Goal: Task Accomplishment & Management: Complete application form

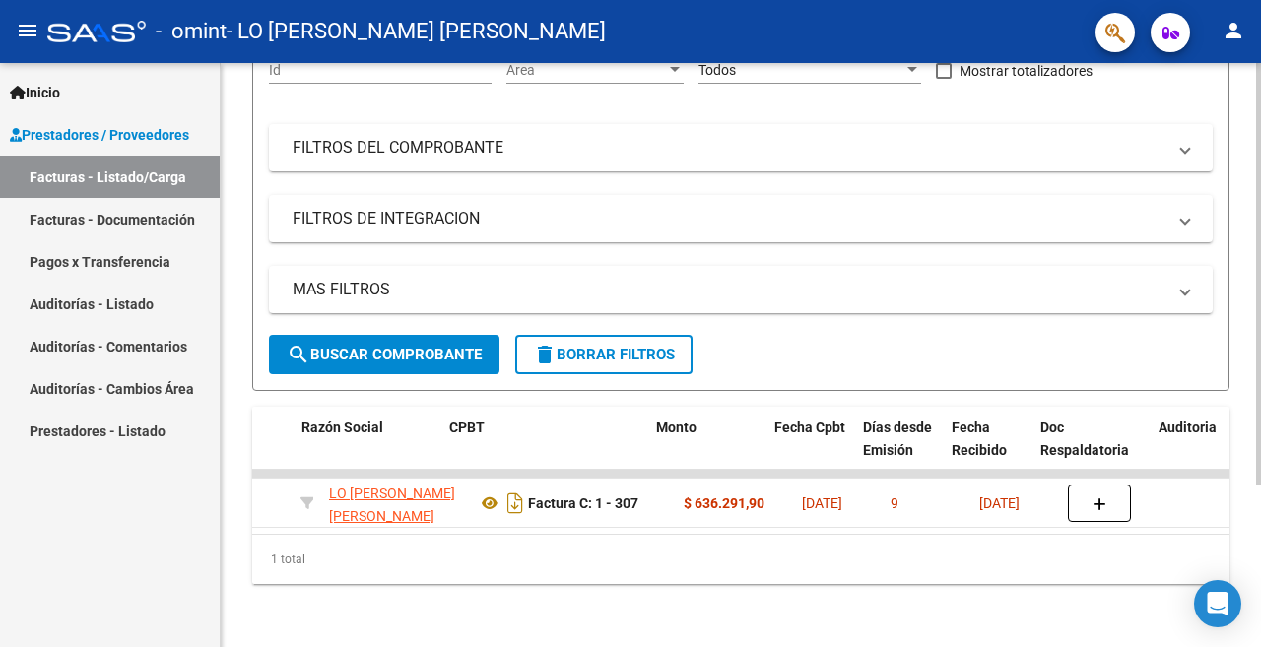
scroll to position [0, 503]
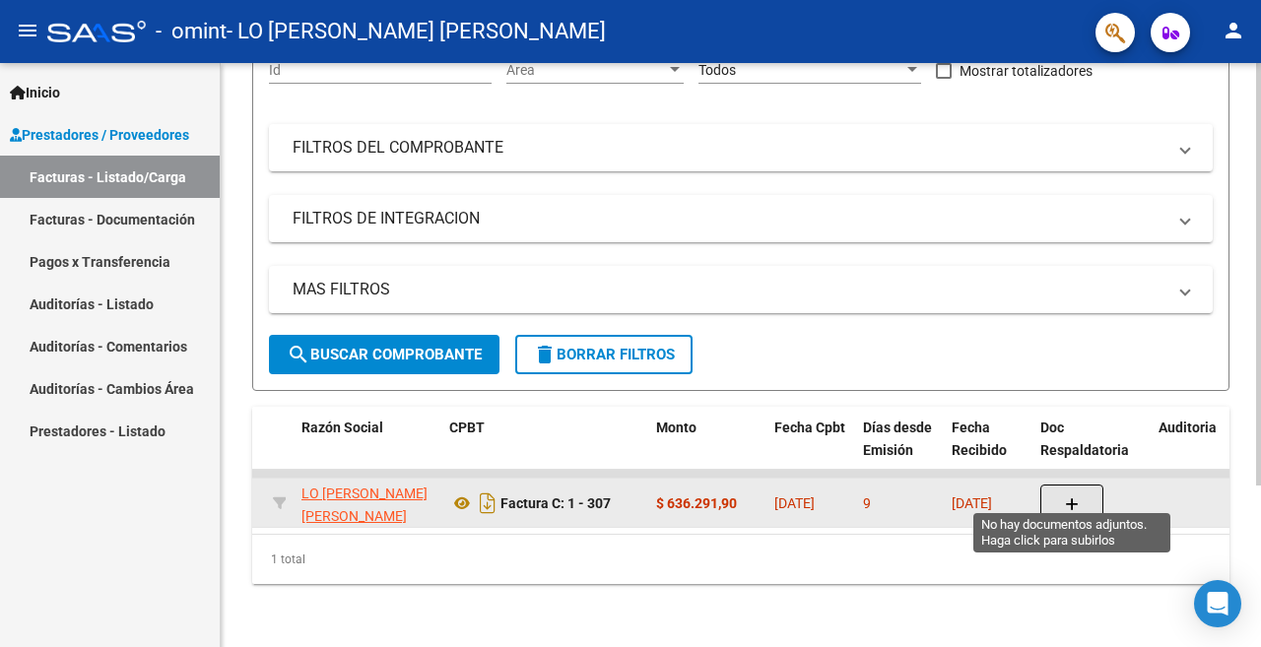
click at [1070, 497] on icon "button" at bounding box center [1072, 504] width 14 height 15
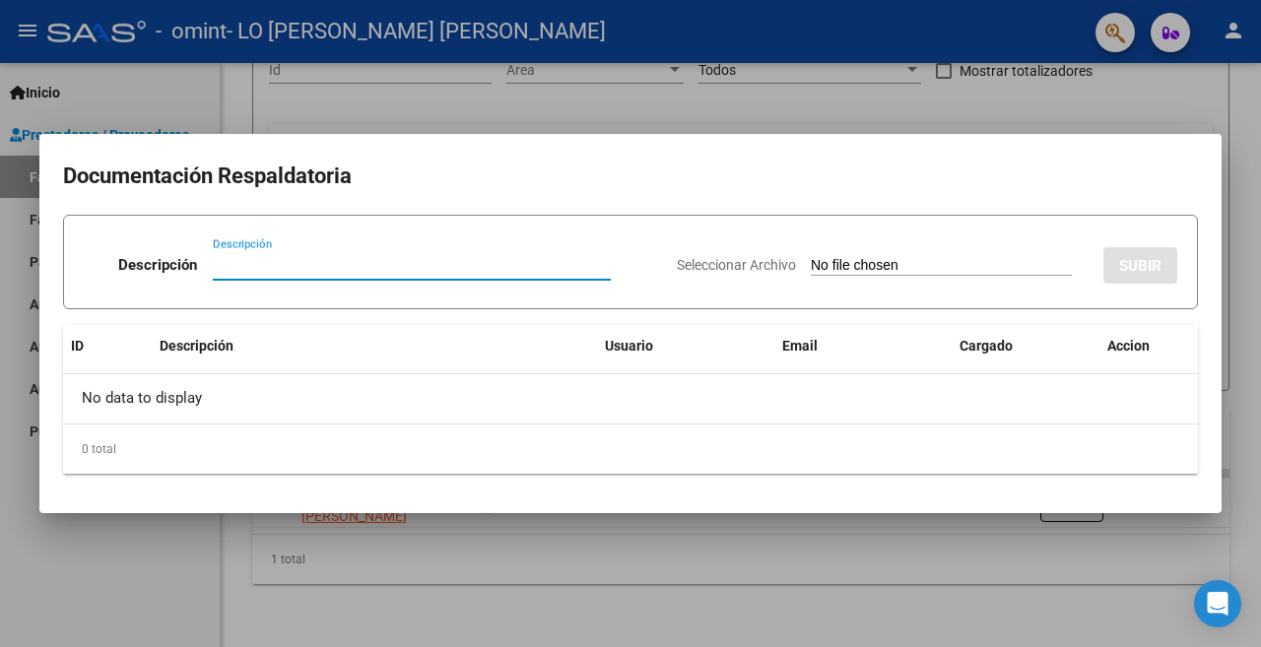
click at [729, 558] on div at bounding box center [630, 323] width 1261 height 647
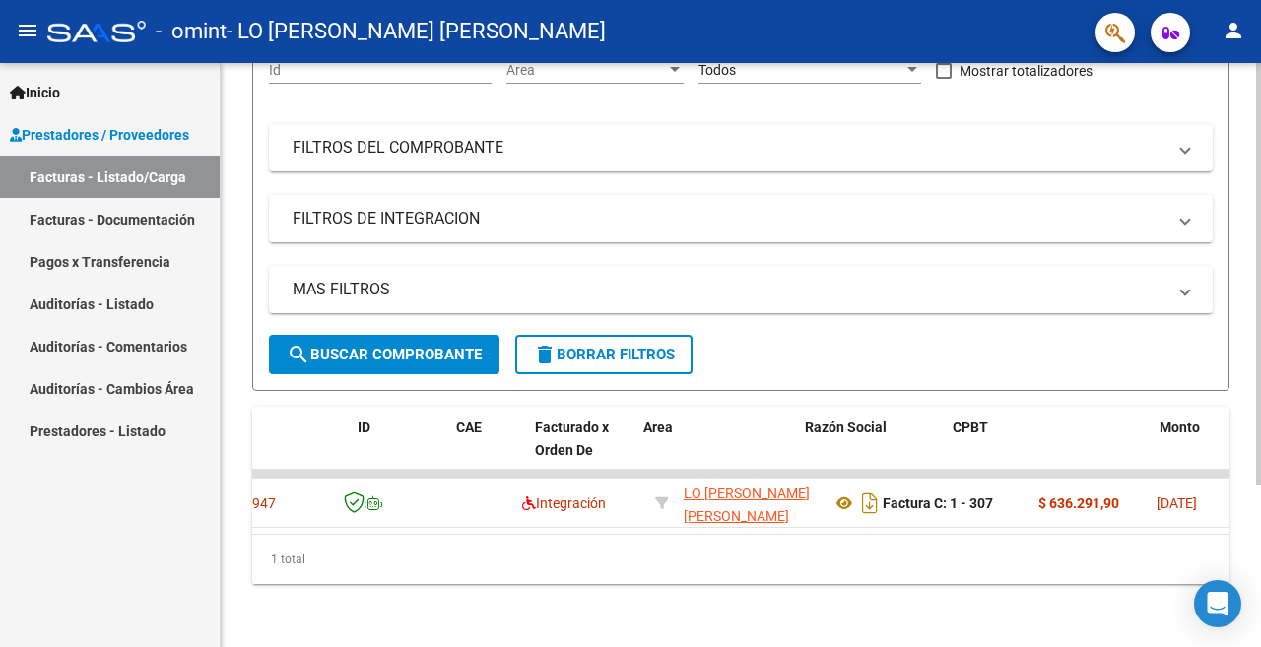
scroll to position [0, 0]
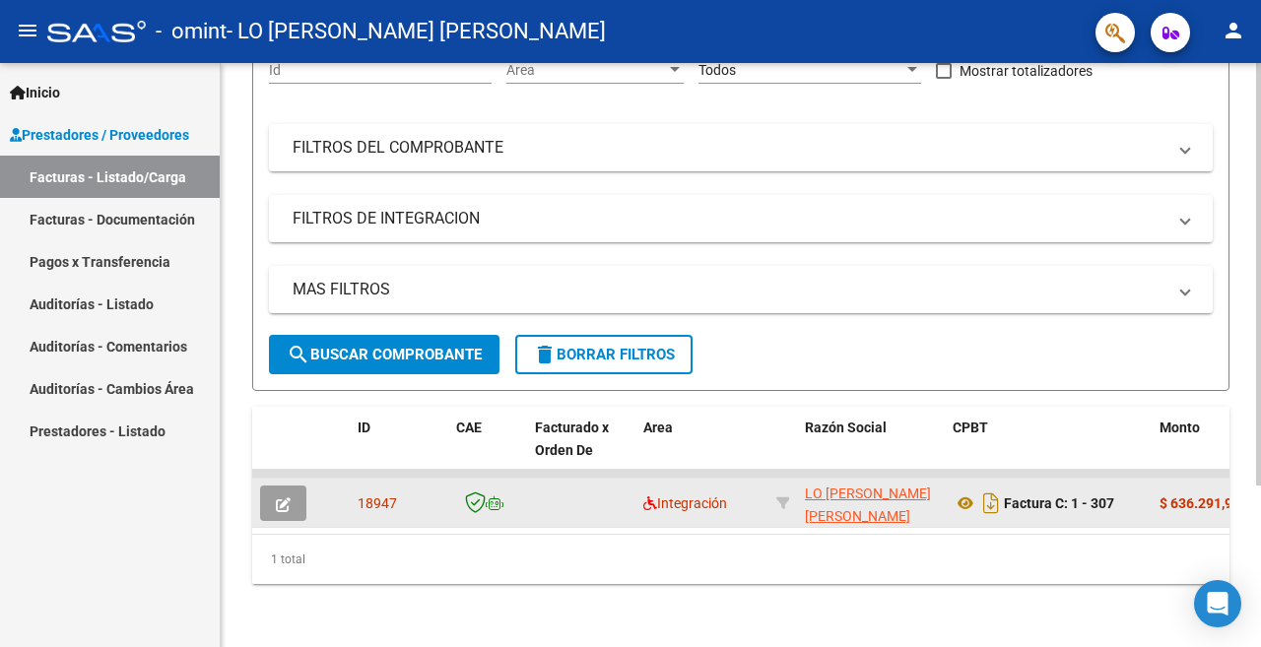
click at [288, 497] on icon "button" at bounding box center [283, 504] width 15 height 15
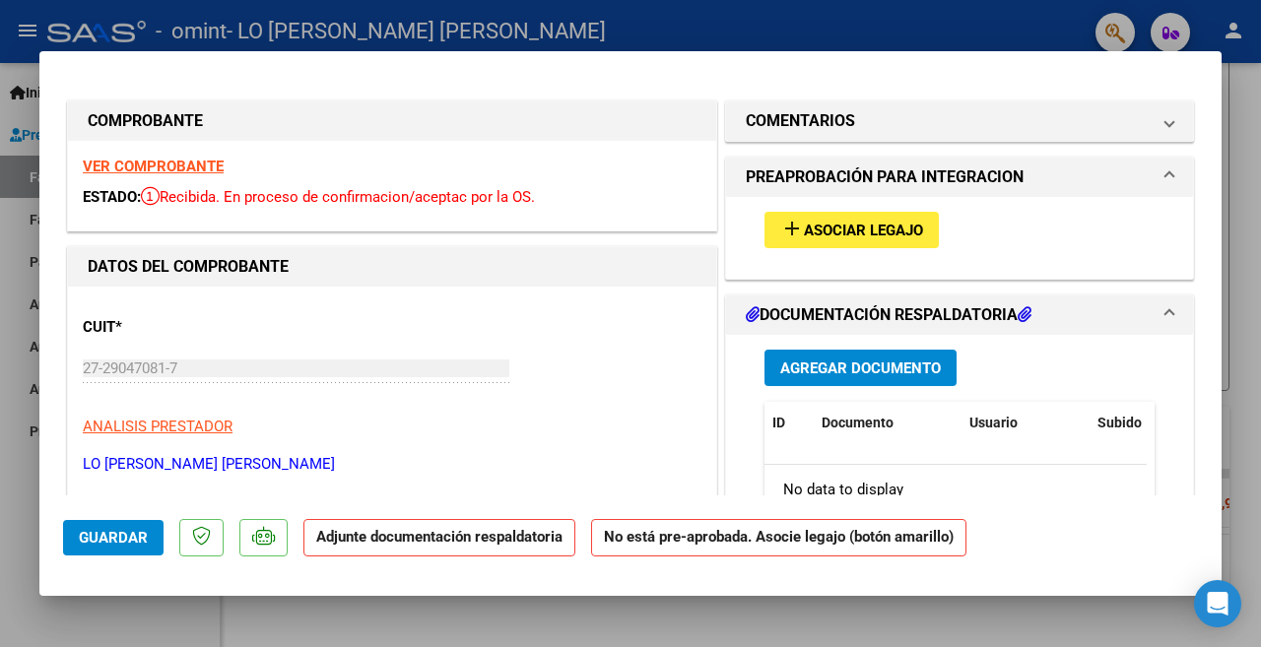
click at [844, 232] on span "Asociar Legajo" at bounding box center [863, 231] width 119 height 18
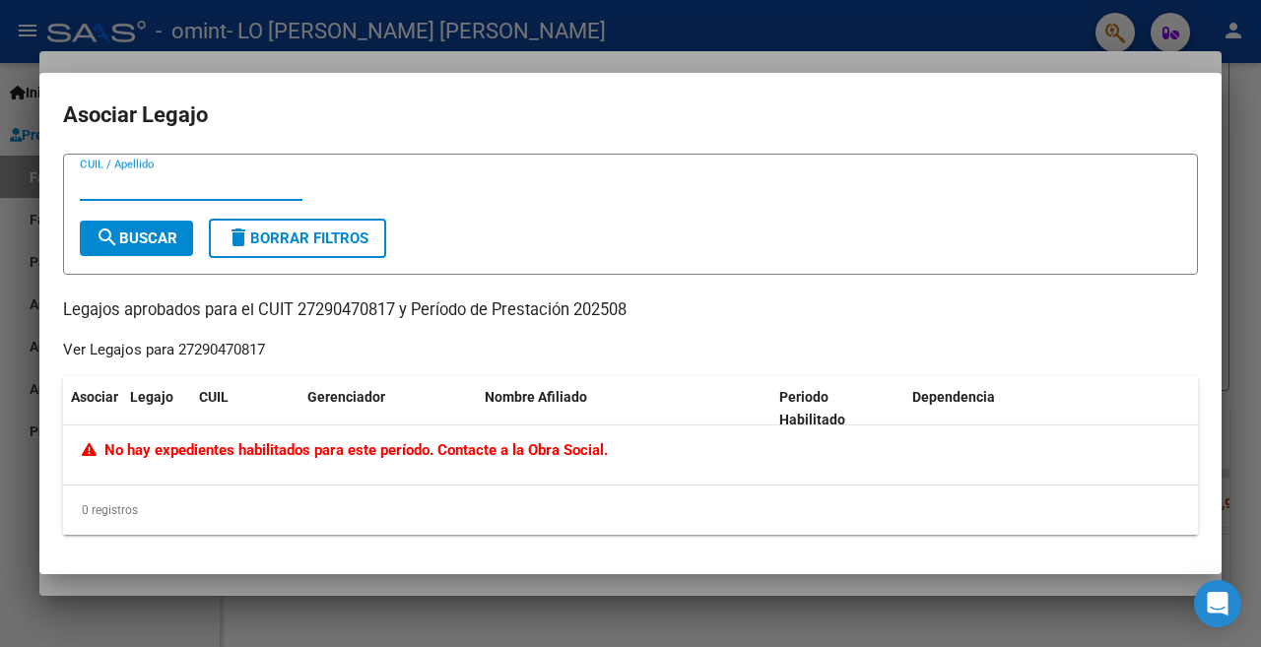
click at [633, 625] on div at bounding box center [630, 323] width 1261 height 647
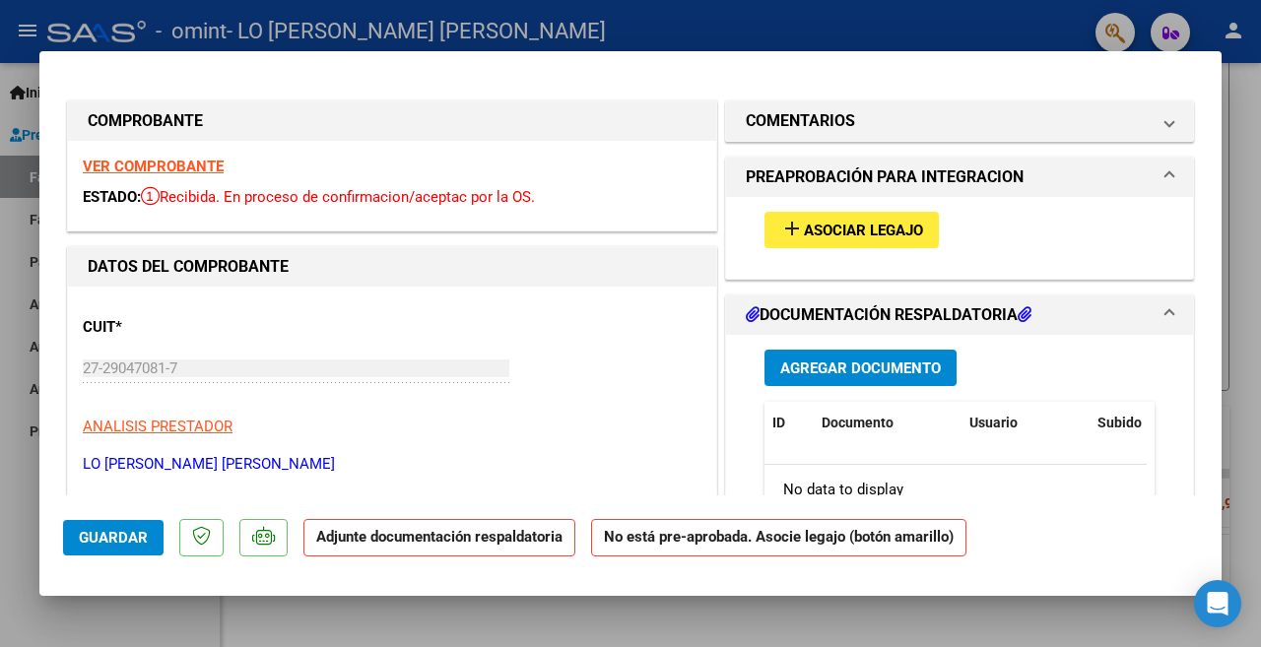
click at [707, 515] on mat-dialog-actions "Guardar Adjunte documentación respaldatoria No está pre-aprobada. Asocie legajo…" at bounding box center [630, 535] width 1135 height 78
click at [555, 630] on div at bounding box center [630, 323] width 1261 height 647
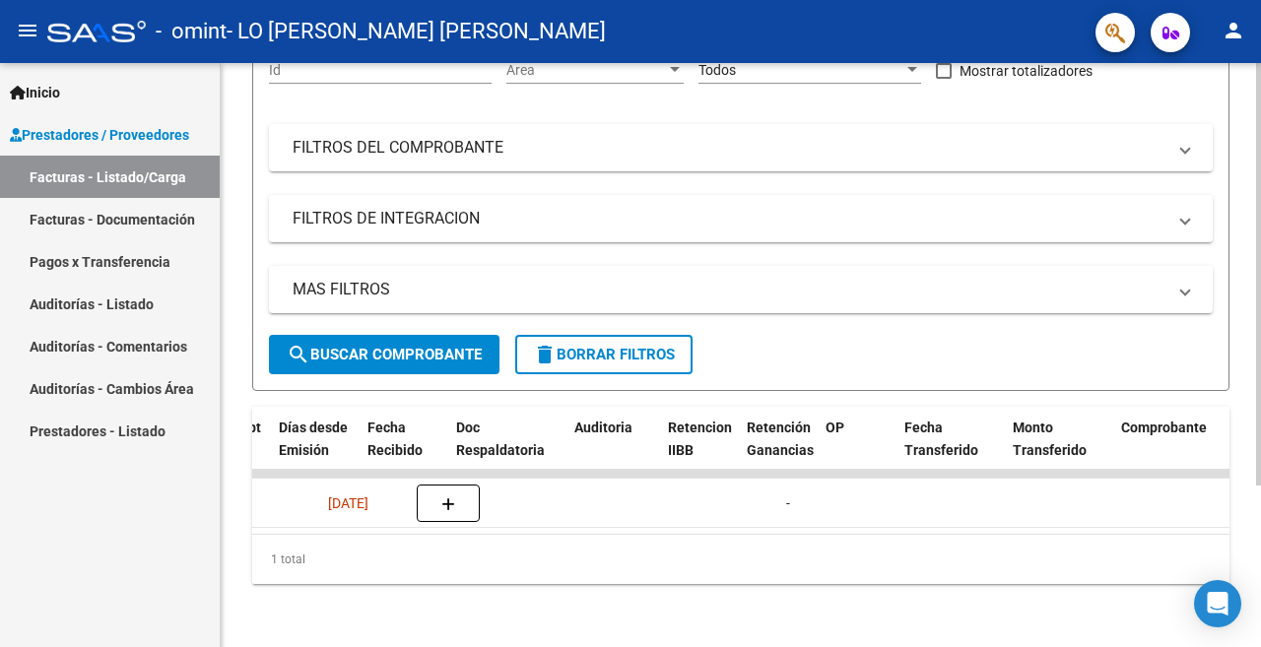
scroll to position [0, 1088]
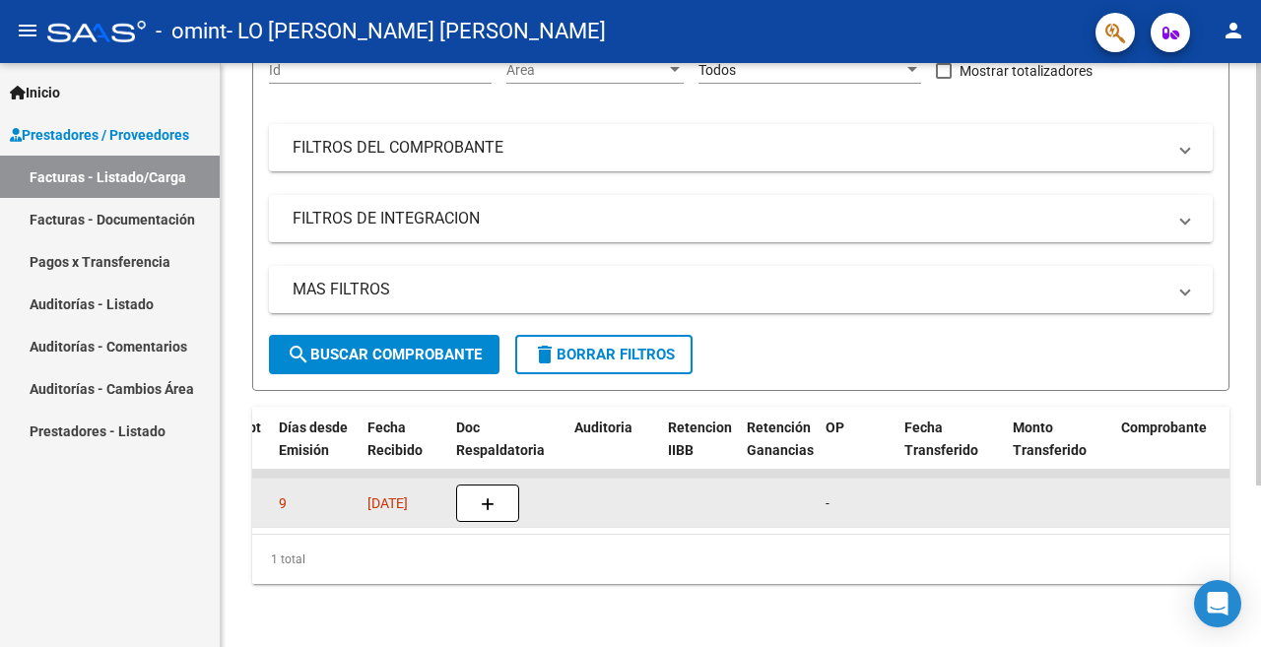
click at [485, 497] on icon "button" at bounding box center [488, 504] width 14 height 15
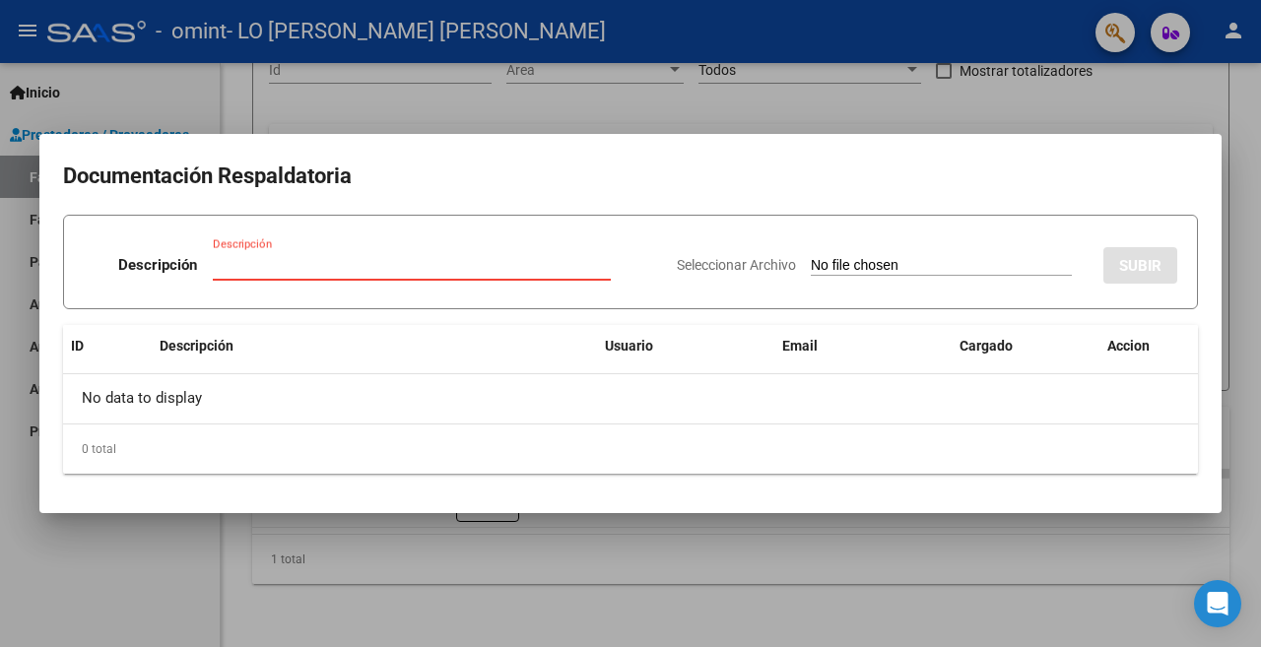
click at [359, 262] on input "Descripción" at bounding box center [412, 265] width 398 height 18
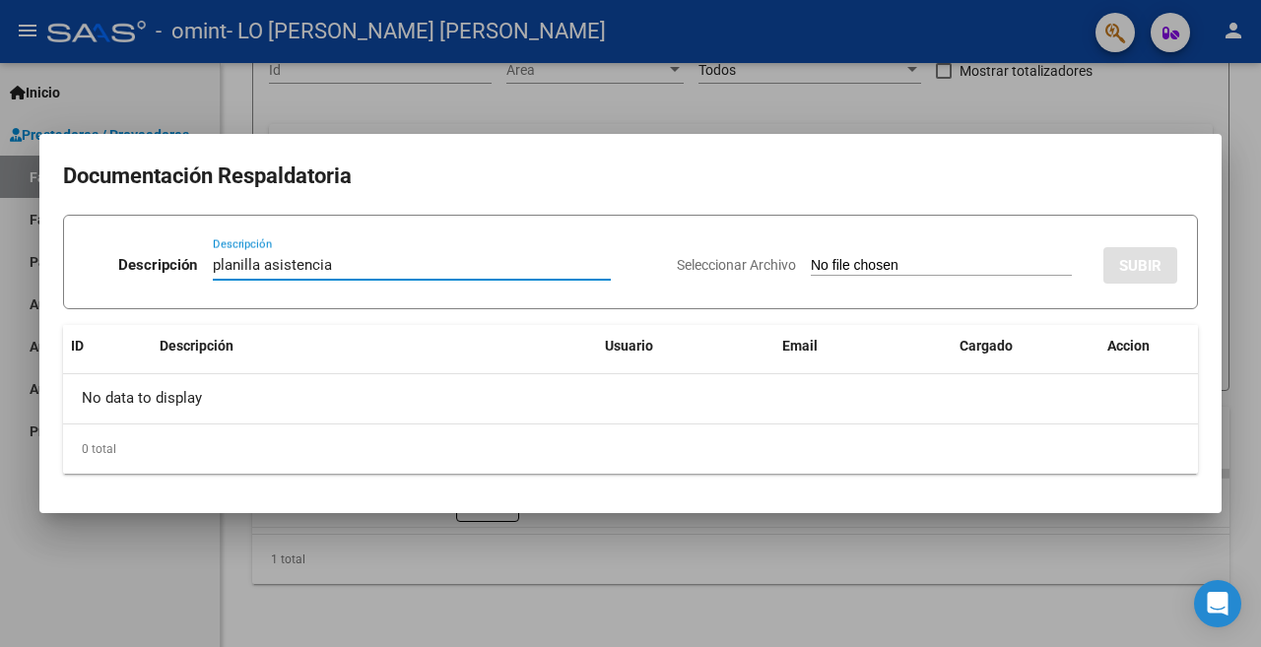
type input "planilla asistencia"
drag, startPoint x: 825, startPoint y: 256, endPoint x: 837, endPoint y: 274, distance: 21.9
click at [827, 260] on app-file-uploader "Seleccionar Archivo" at bounding box center [882, 265] width 411 height 18
click at [867, 261] on input "Seleccionar Archivo" at bounding box center [941, 266] width 261 height 19
click at [880, 267] on input "Seleccionar Archivo" at bounding box center [941, 266] width 261 height 19
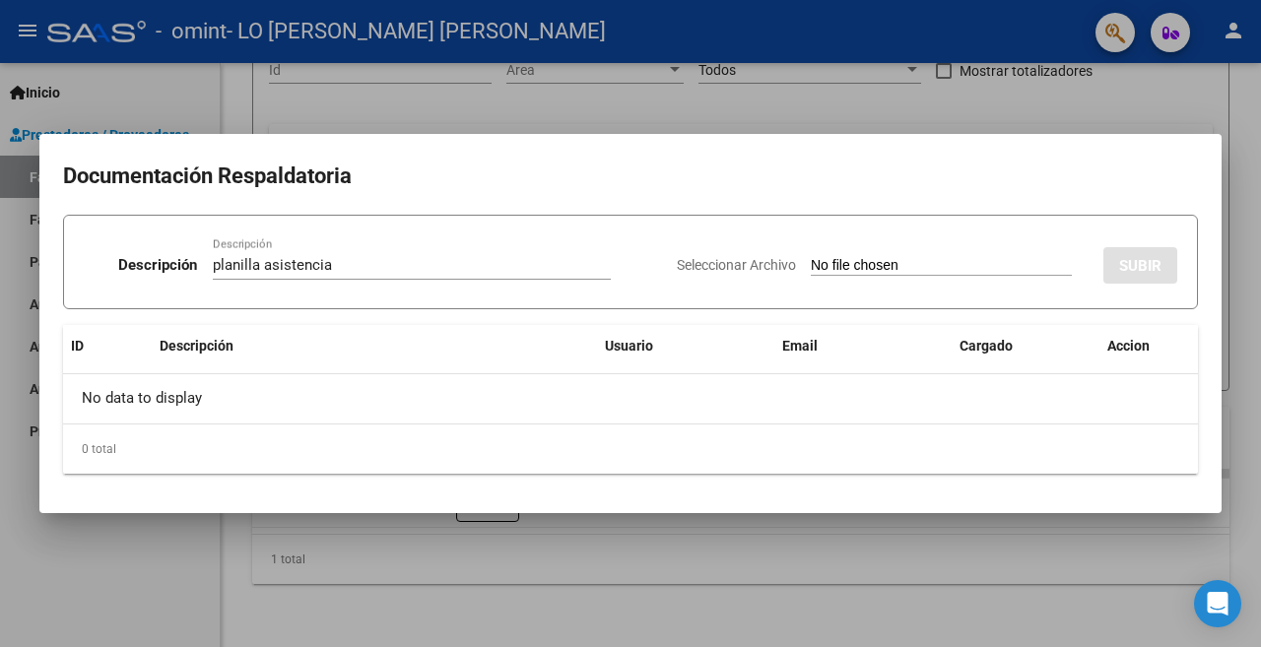
type input "C:\fakepath\plan agosto.pdf"
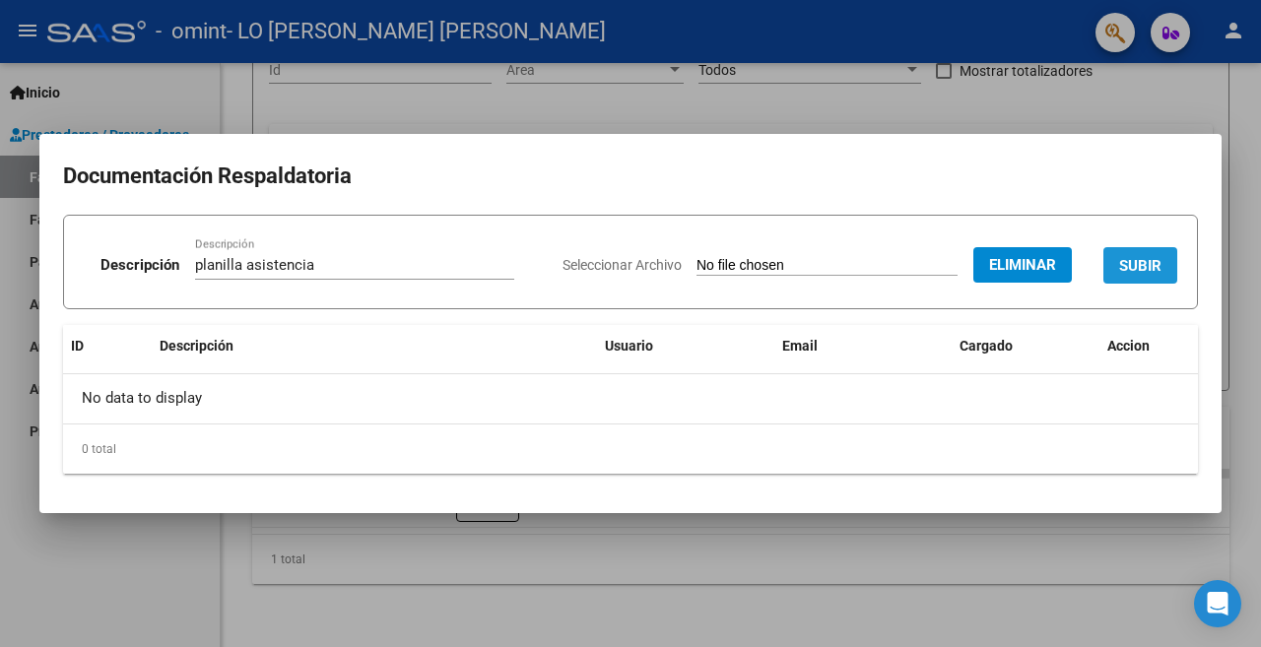
click at [1143, 270] on span "SUBIR" at bounding box center [1140, 266] width 42 height 18
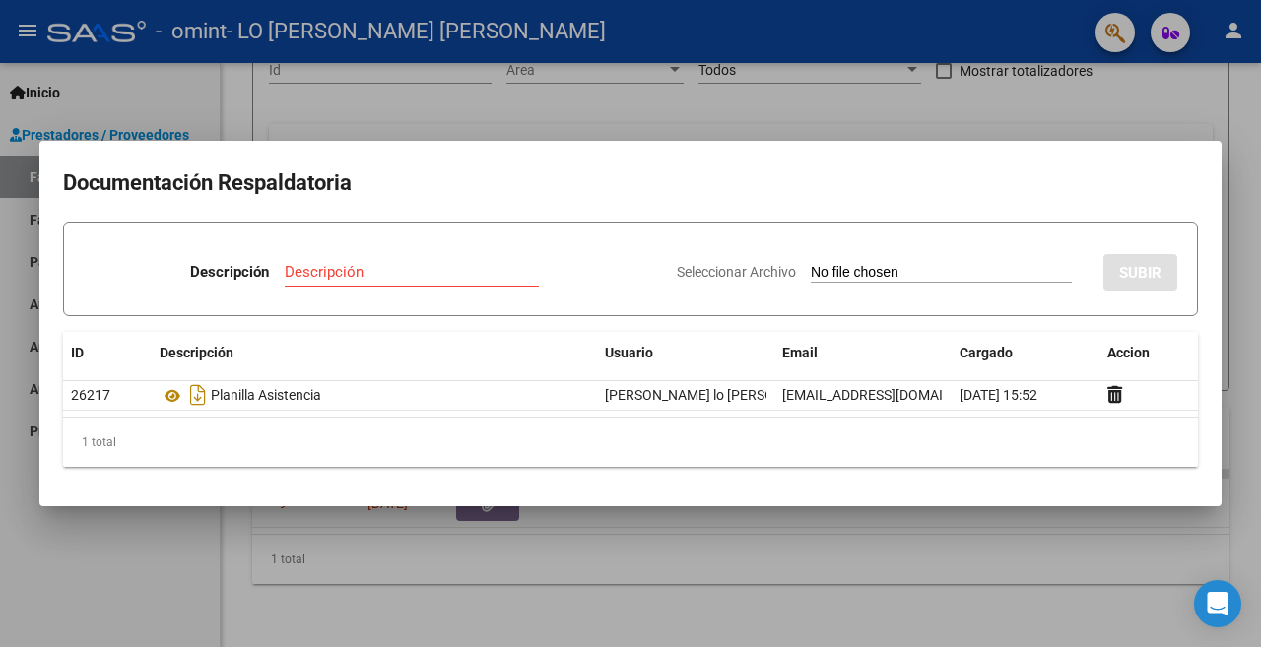
click at [867, 115] on div at bounding box center [630, 323] width 1261 height 647
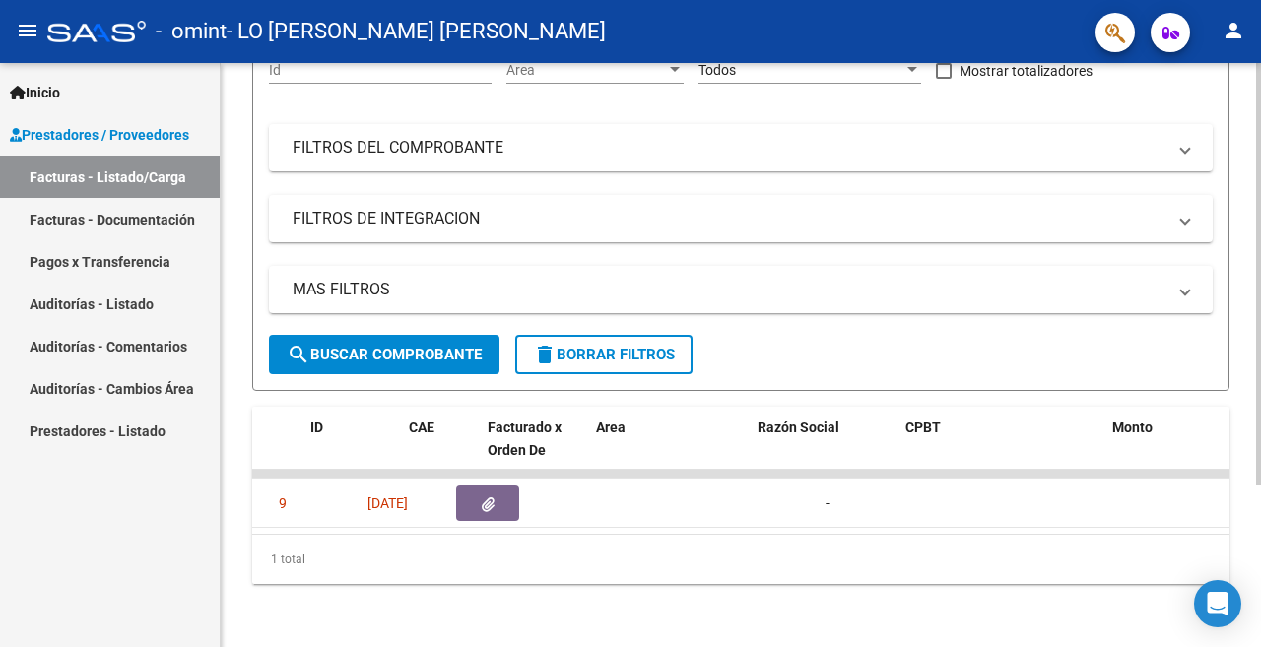
scroll to position [0, 0]
